Goal: Transaction & Acquisition: Purchase product/service

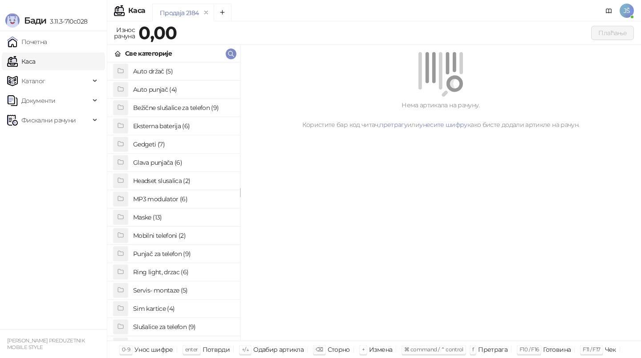
scroll to position [32, 0]
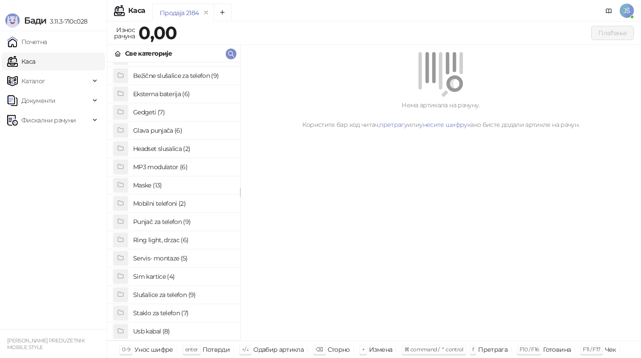
click at [180, 308] on h4 "Staklo za telefon (7)" at bounding box center [183, 313] width 100 height 14
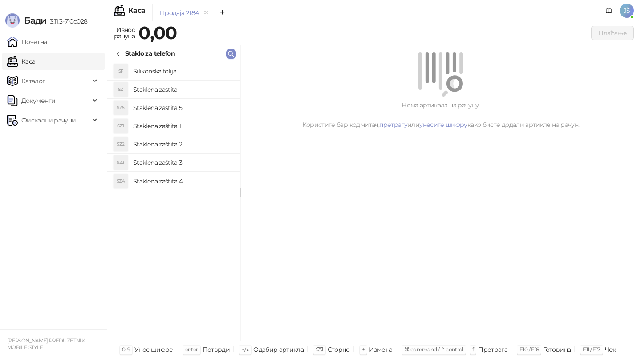
click at [202, 138] on h4 "Staklena zaštita 2" at bounding box center [183, 144] width 100 height 14
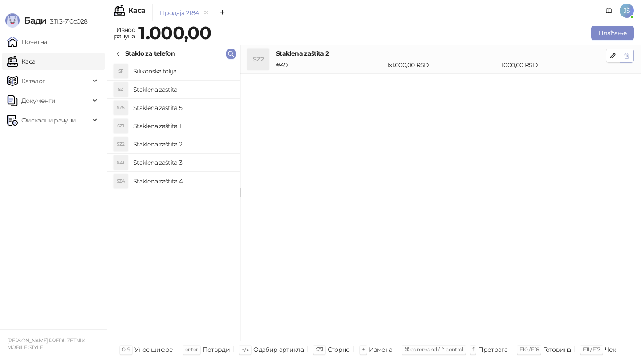
click at [632, 50] on button "button" at bounding box center [627, 56] width 14 height 14
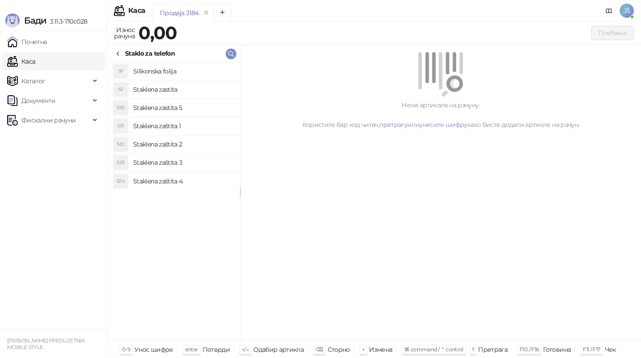
click at [199, 139] on h4 "Staklena zaštita 2" at bounding box center [183, 144] width 100 height 14
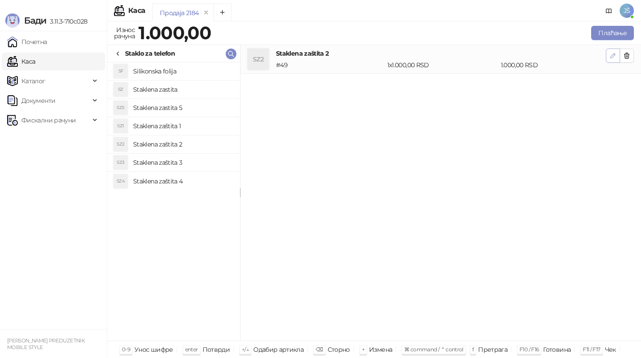
click at [616, 53] on icon "button" at bounding box center [612, 55] width 7 height 7
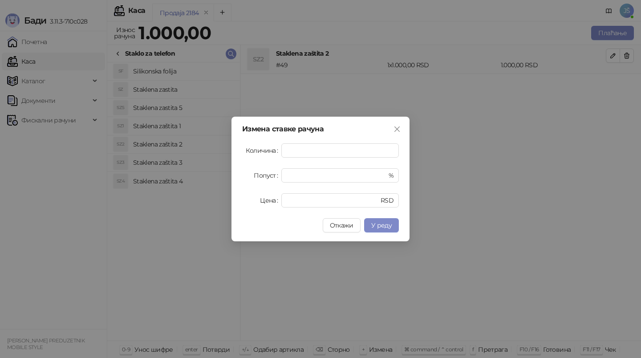
click at [473, 97] on div "Измена ставке рачуна Количина * Попуст * % Цена **** RSD Откажи У реду" at bounding box center [320, 179] width 641 height 358
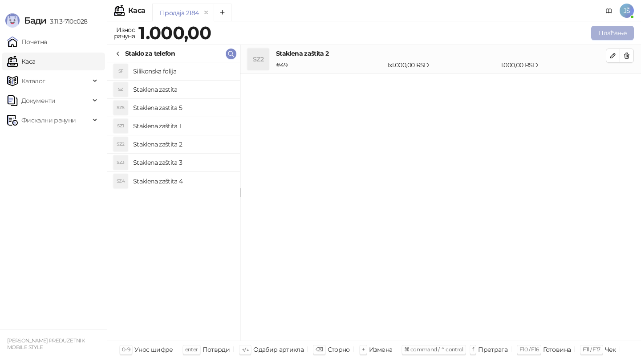
click at [604, 32] on button "Плаћање" at bounding box center [612, 33] width 43 height 14
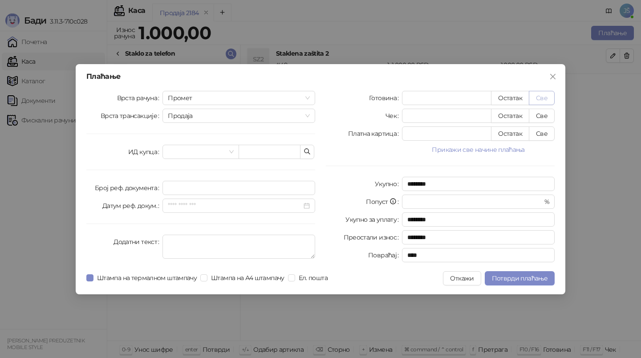
click at [543, 101] on button "Све" at bounding box center [542, 98] width 26 height 14
type input "****"
click at [526, 280] on span "Потврди плаћање" at bounding box center [520, 278] width 56 height 8
